Goal: Information Seeking & Learning: Learn about a topic

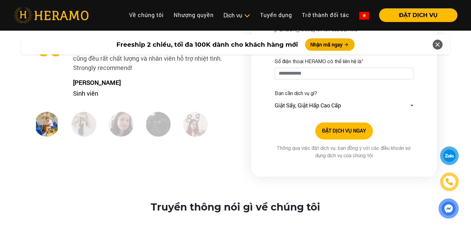
scroll to position [899, 0]
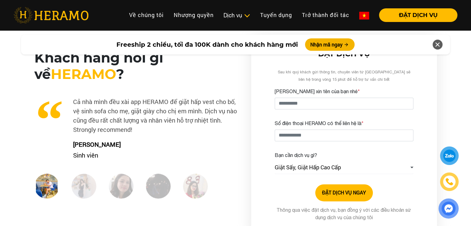
click at [81, 189] on img at bounding box center [84, 186] width 25 height 25
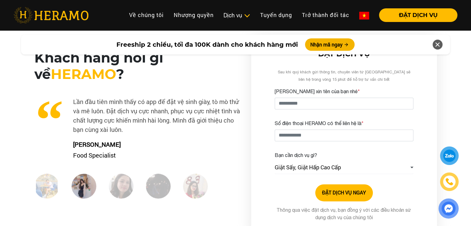
drag, startPoint x: 129, startPoint y: 189, endPoint x: 133, endPoint y: 189, distance: 4.0
click at [129, 189] on img at bounding box center [121, 186] width 25 height 25
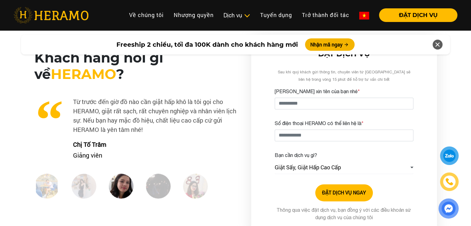
drag, startPoint x: 181, startPoint y: 189, endPoint x: 165, endPoint y: 189, distance: 15.5
click at [181, 189] on div at bounding box center [164, 189] width 37 height 30
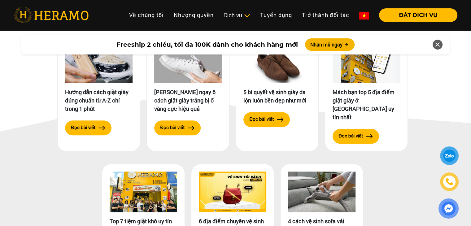
scroll to position [2983, 0]
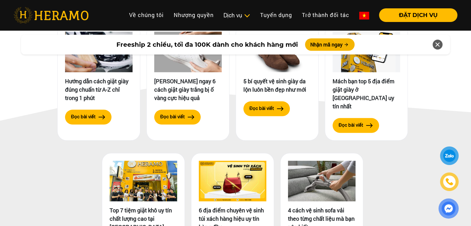
click at [144, 163] on img at bounding box center [144, 181] width 68 height 41
click at [138, 15] on link "Về chúng tôi" at bounding box center [146, 14] width 45 height 13
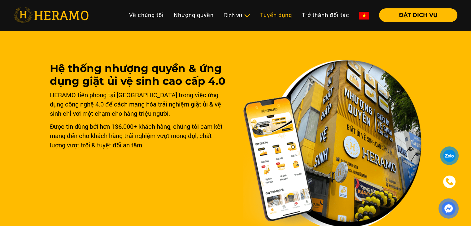
click at [266, 14] on link "Tuyển dụng" at bounding box center [276, 14] width 42 height 13
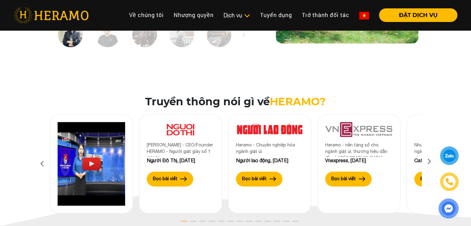
scroll to position [744, 0]
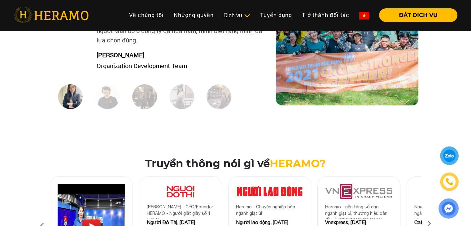
click at [104, 102] on img at bounding box center [107, 96] width 25 height 25
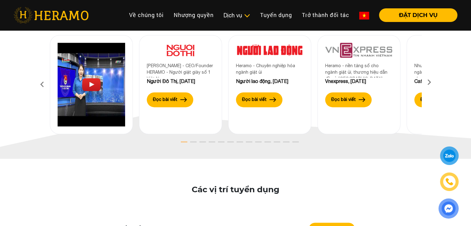
scroll to position [885, 0]
click at [428, 83] on icon at bounding box center [429, 84] width 11 height 4
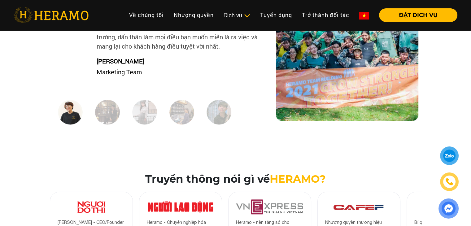
scroll to position [679, 0]
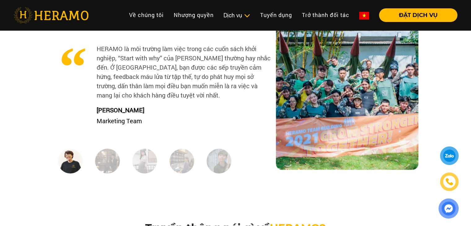
click at [107, 158] on img at bounding box center [107, 161] width 25 height 25
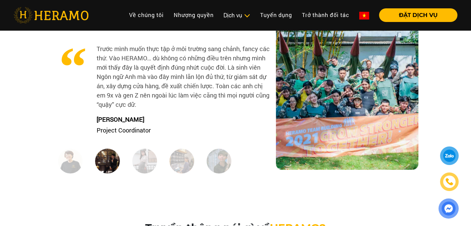
click at [141, 163] on img at bounding box center [144, 161] width 25 height 25
click at [178, 160] on img at bounding box center [182, 161] width 25 height 25
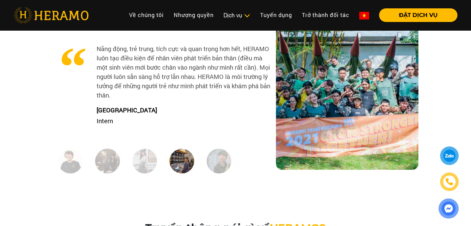
click at [220, 163] on img at bounding box center [219, 161] width 25 height 25
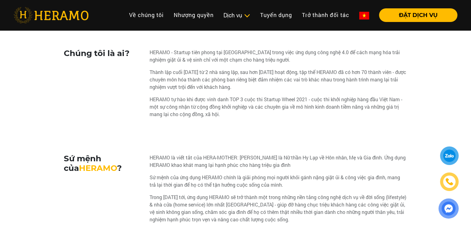
scroll to position [0, 0]
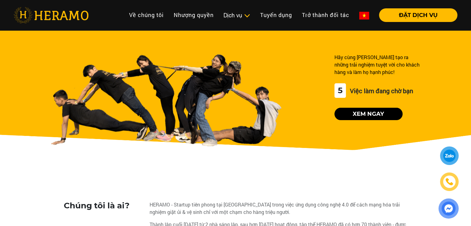
click at [75, 13] on img at bounding box center [51, 15] width 75 height 16
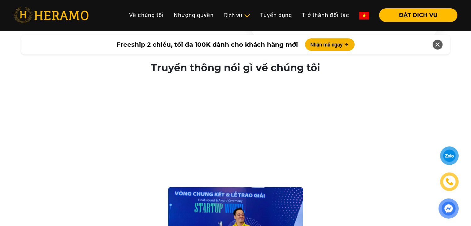
scroll to position [1098, 0]
